Goal: Task Accomplishment & Management: Use online tool/utility

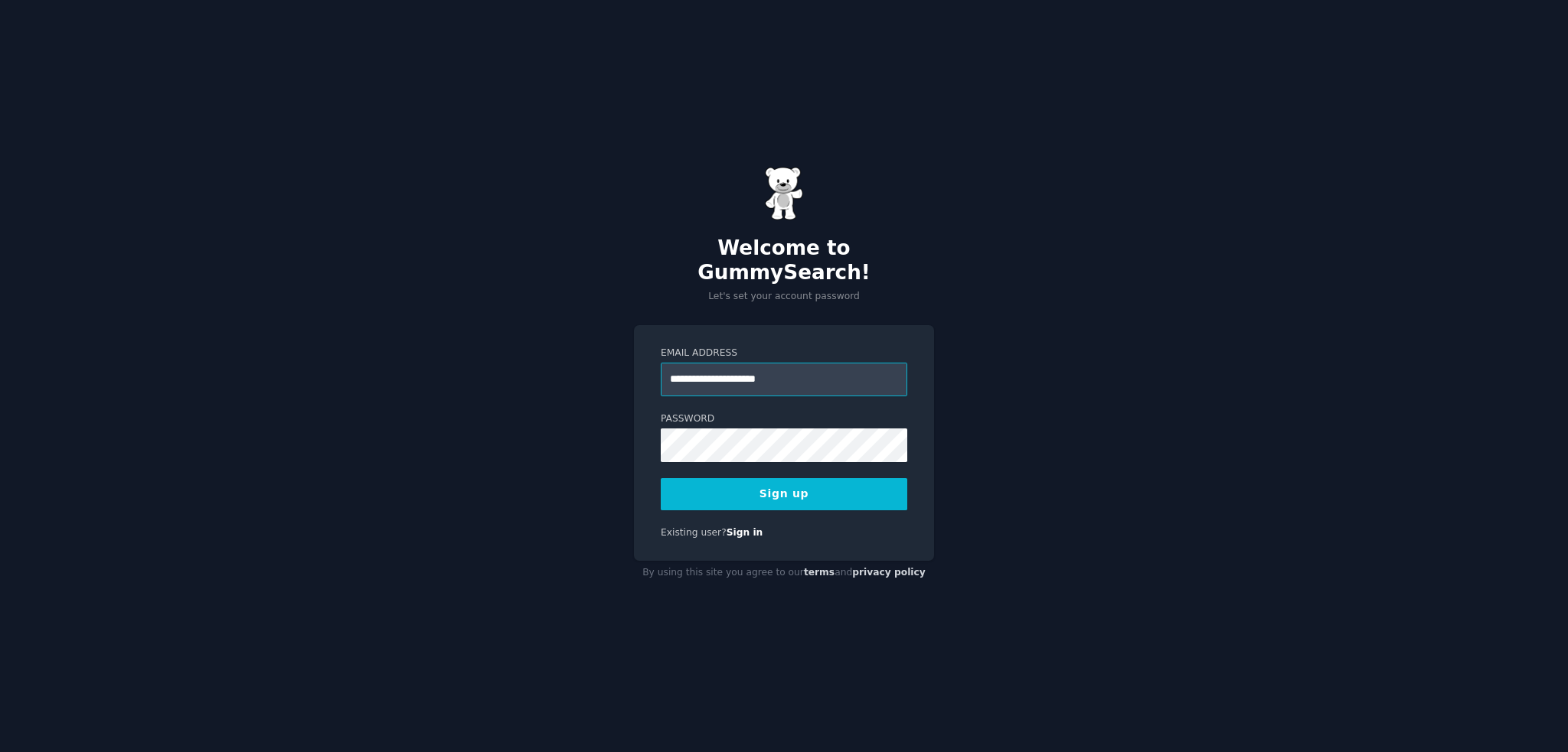
type input "**********"
click at [807, 480] on button "Sign up" at bounding box center [784, 494] width 246 height 32
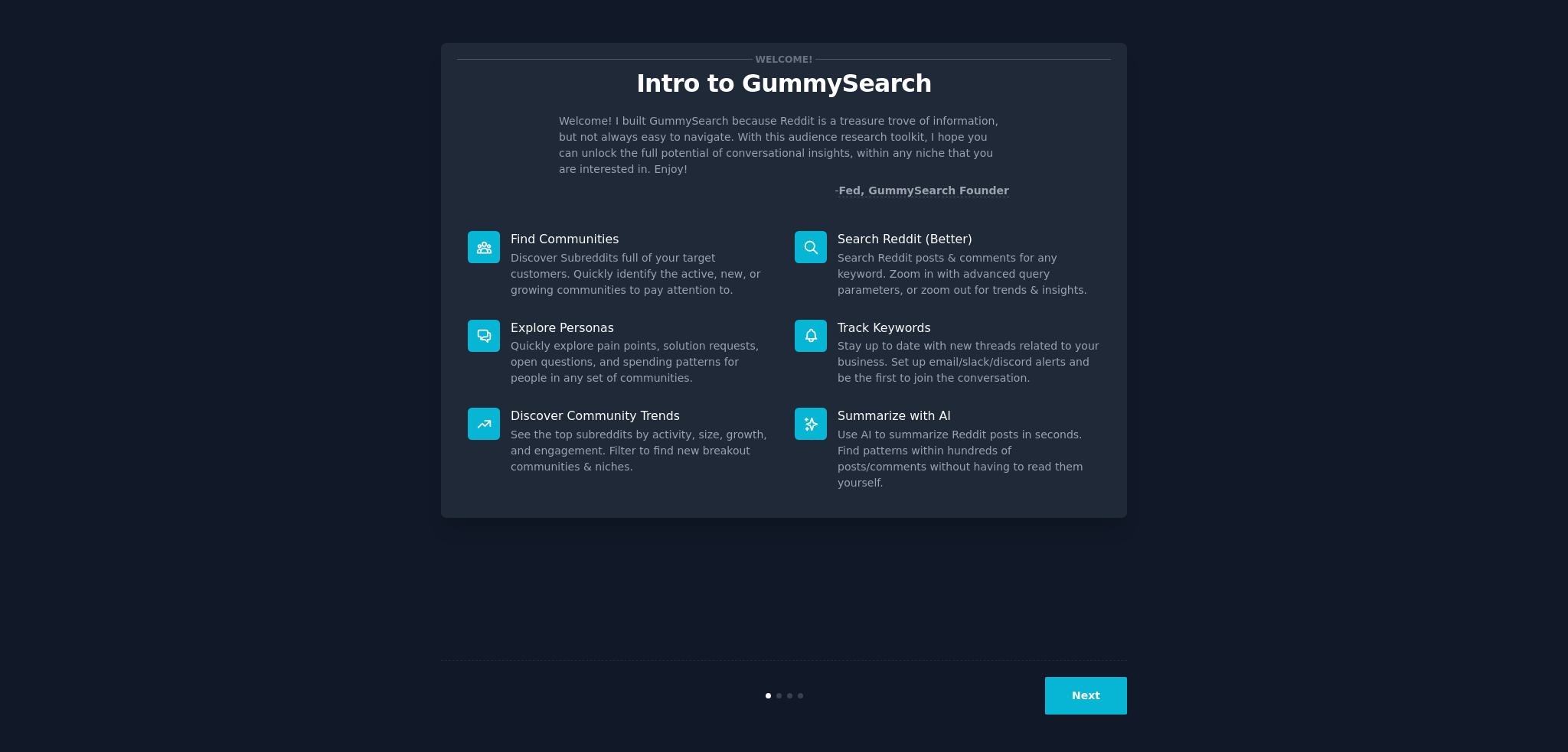
click at [484, 239] on div at bounding box center [484, 247] width 32 height 32
click at [563, 250] on dd "Discover Subreddits full of your target customers. Quickly identify the active,…" at bounding box center [642, 273] width 263 height 48
click at [1099, 711] on button "Next" at bounding box center [1086, 696] width 82 height 37
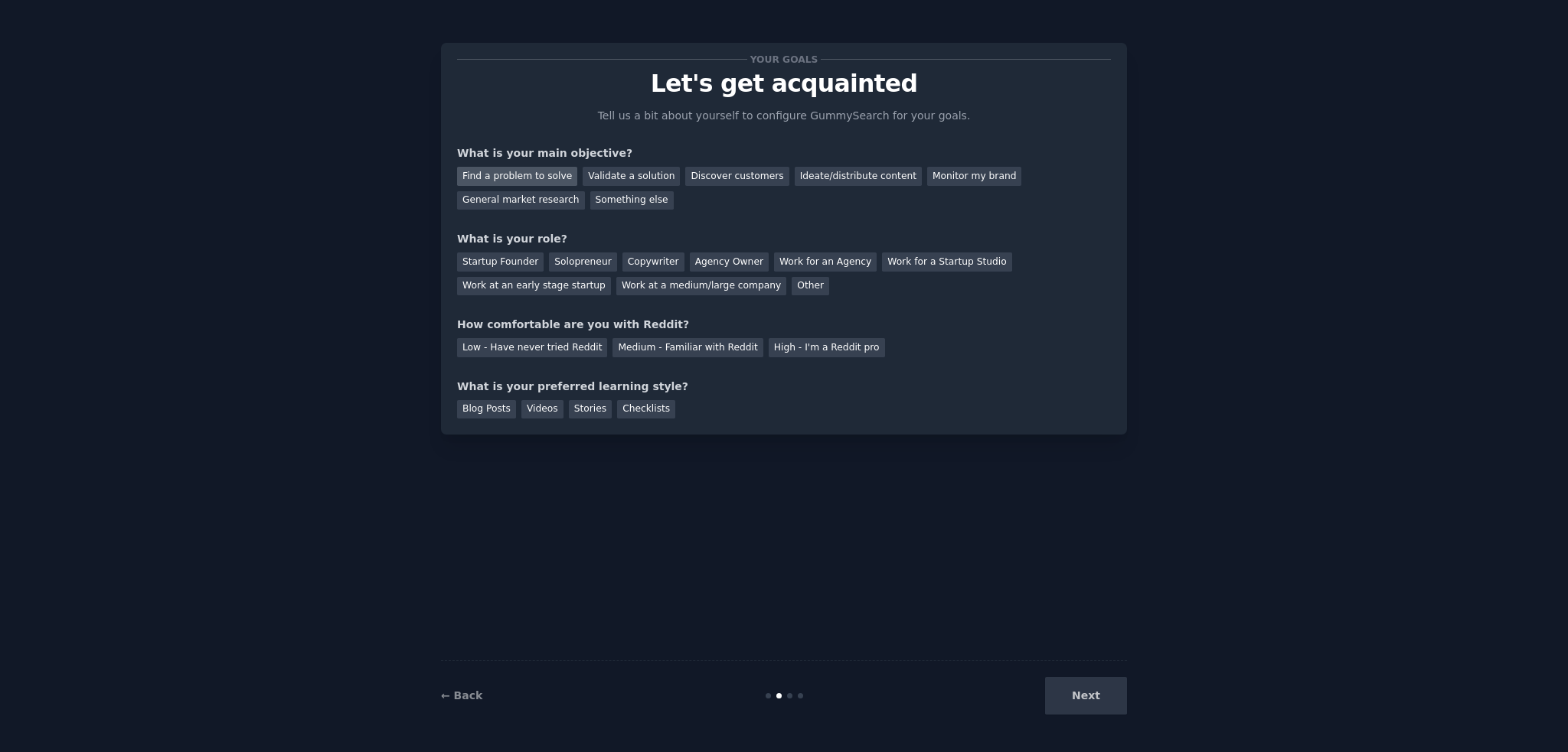
click at [527, 179] on div "Find a problem to solve" at bounding box center [517, 177] width 120 height 20
click at [1103, 694] on div "Next" at bounding box center [1012, 696] width 229 height 37
click at [1088, 697] on div "Next" at bounding box center [1012, 696] width 229 height 37
click at [583, 253] on div "Solopreneur" at bounding box center [582, 263] width 67 height 20
click at [669, 347] on div "Medium - Familiar with Reddit" at bounding box center [688, 348] width 150 height 20
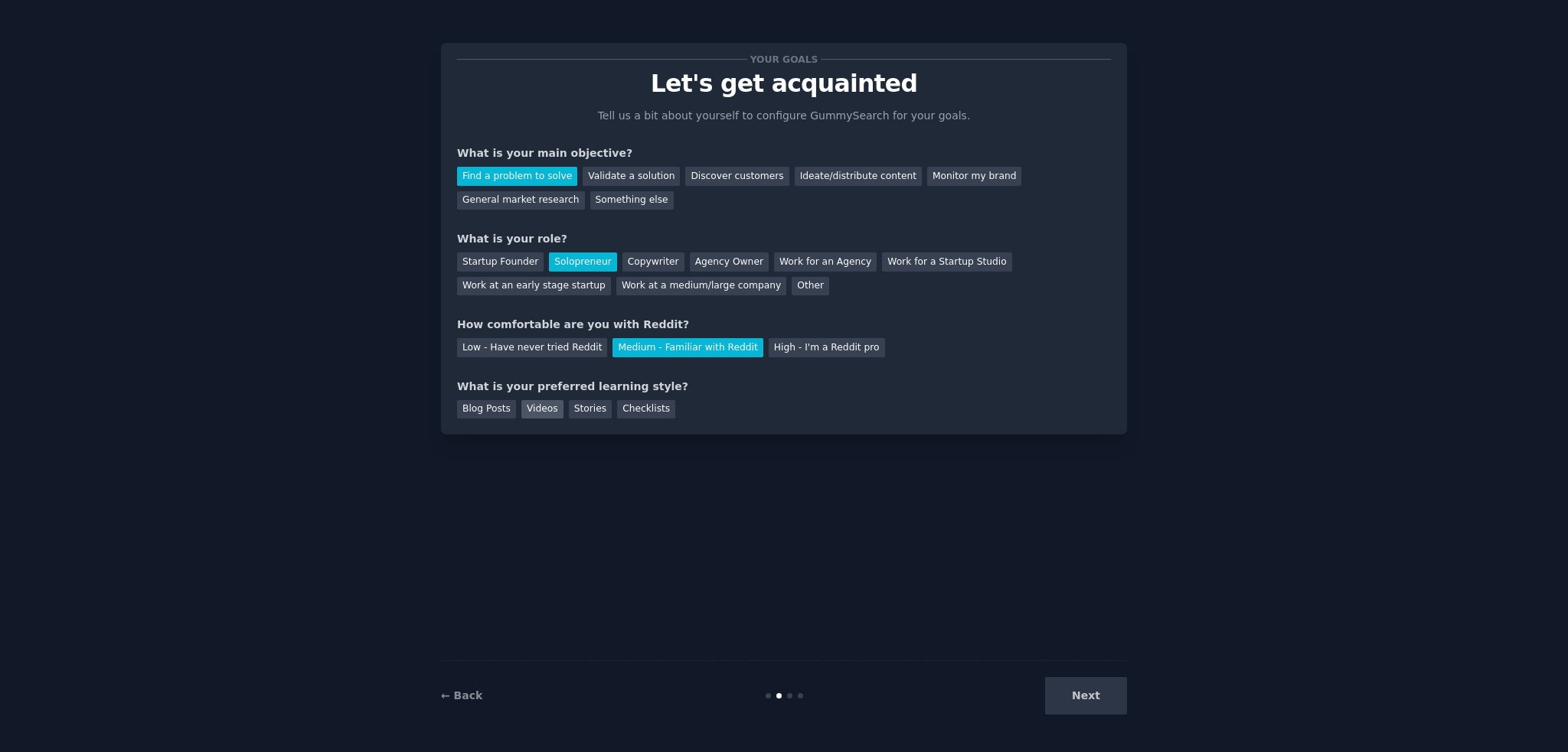
click at [532, 416] on div "Videos" at bounding box center [542, 410] width 42 height 20
click at [1085, 686] on button "Next" at bounding box center [1086, 696] width 82 height 37
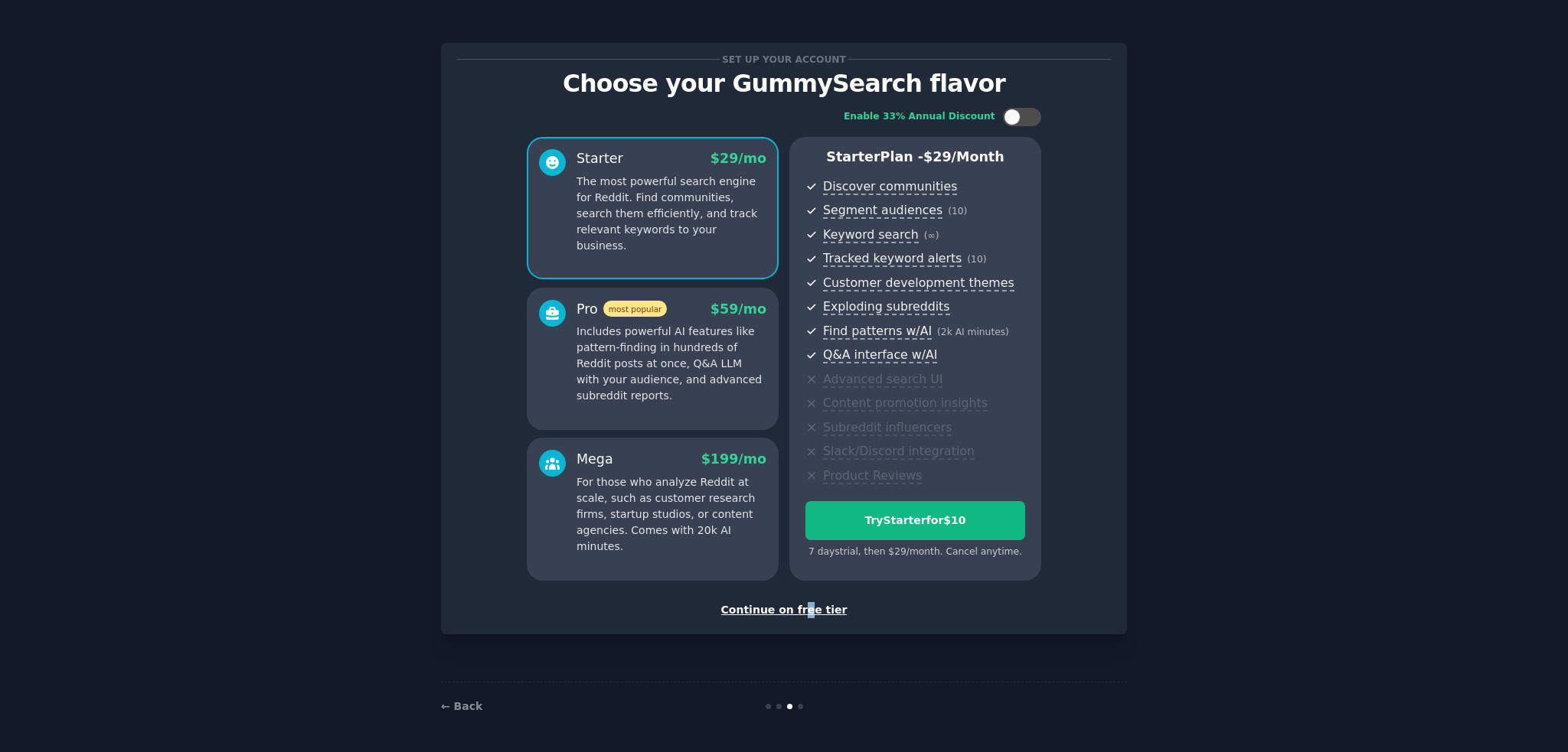
click at [806, 607] on div "Continue on free tier" at bounding box center [784, 610] width 654 height 16
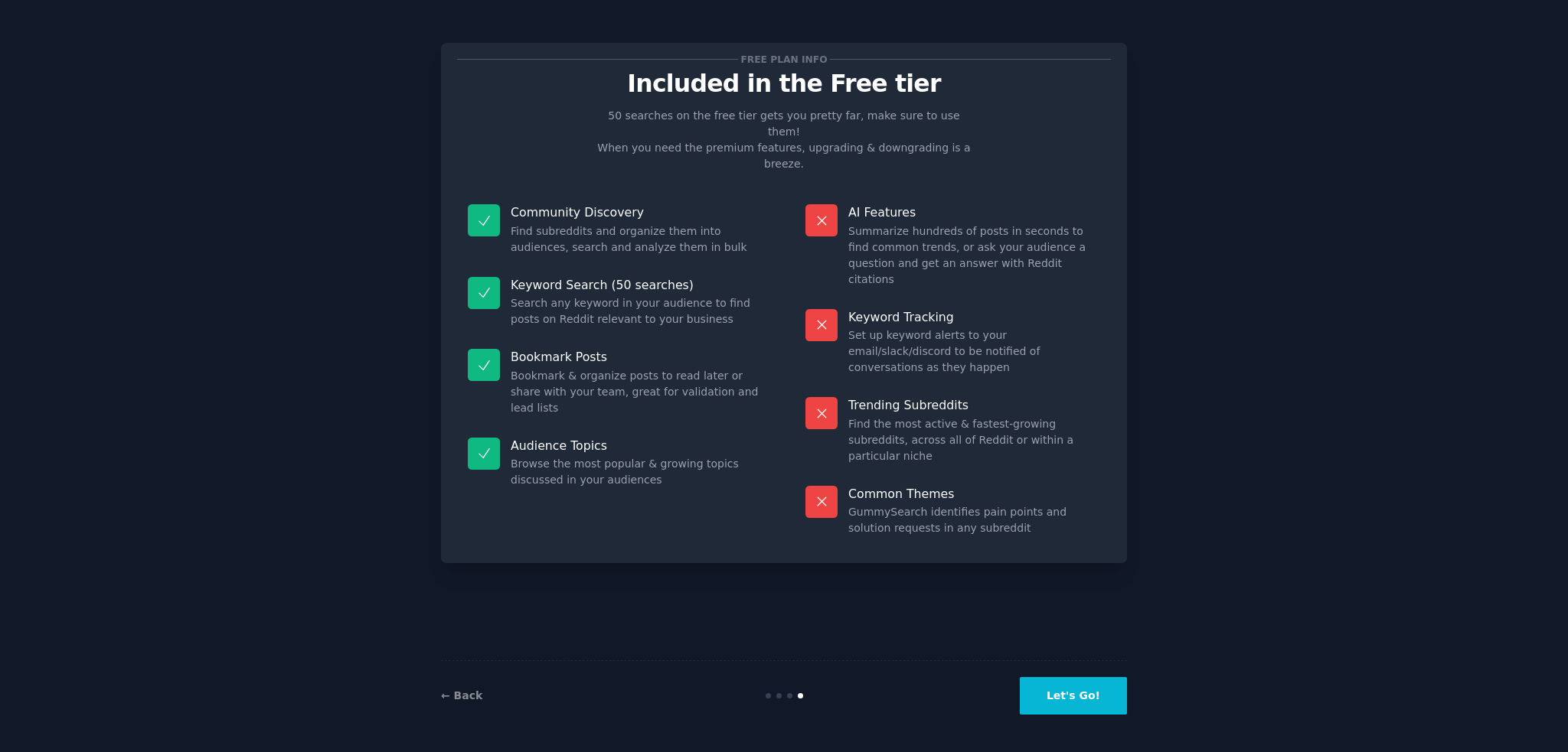
click at [1075, 695] on button "Let's Go!" at bounding box center [1074, 696] width 107 height 37
